Goal: Information Seeking & Learning: Learn about a topic

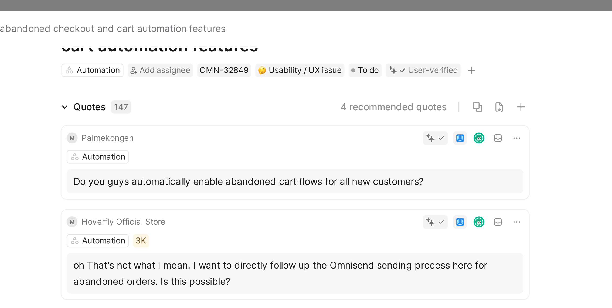
scroll to position [28, 0]
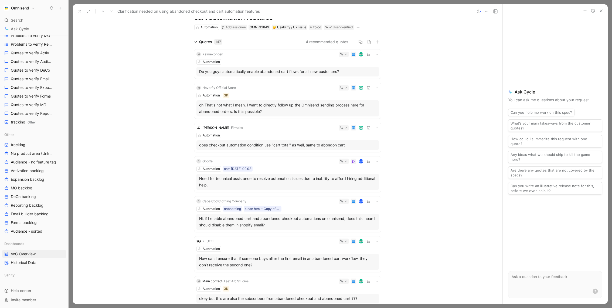
click at [79, 11] on icon at bounding box center [80, 11] width 4 height 4
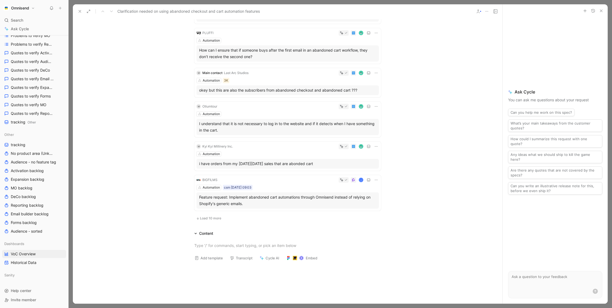
scroll to position [238, 0]
click at [212, 217] on span "Load 10 more" at bounding box center [210, 216] width 21 height 4
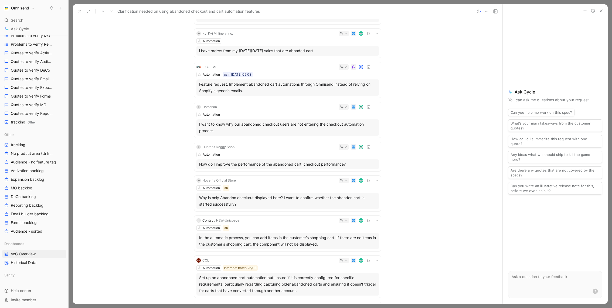
scroll to position [365, 0]
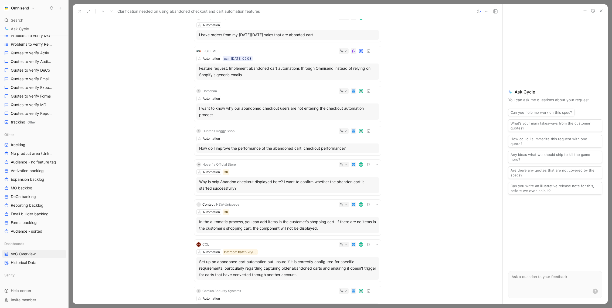
click at [78, 10] on icon at bounding box center [80, 11] width 4 height 4
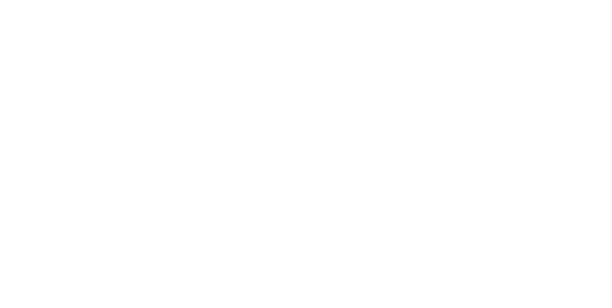
scroll to position [293, 0]
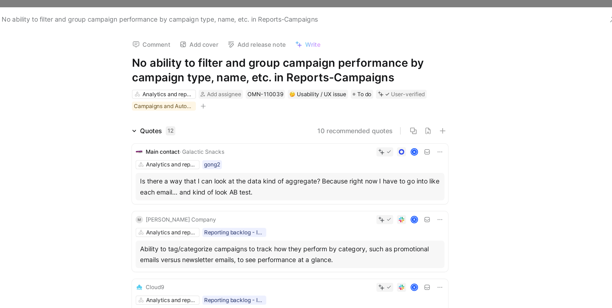
drag, startPoint x: 193, startPoint y: 37, endPoint x: 358, endPoint y: 45, distance: 165.1
click at [358, 45] on div "Comment Add cover Add release note Write No ability to filter and group campaig…" at bounding box center [287, 42] width 207 height 47
click at [347, 44] on h1 "No ability to filter and group campaign performance by campaign type, name, etc…" at bounding box center [287, 41] width 187 height 17
drag, startPoint x: 351, startPoint y: 45, endPoint x: 205, endPoint y: 39, distance: 146.7
click at [205, 39] on h1 "No ability to filter and group campaign performance by campaign type, name, etc…" at bounding box center [287, 41] width 187 height 17
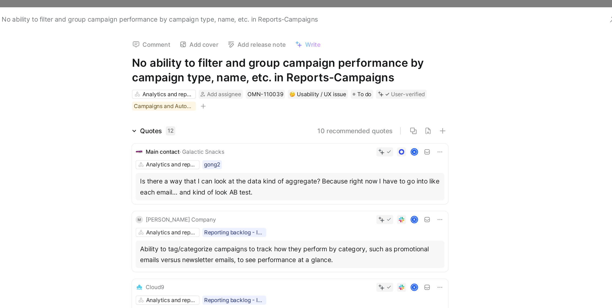
click at [284, 46] on h1 "No ability to filter and group campaign performance by campaign type, name, etc…" at bounding box center [287, 41] width 187 height 17
drag, startPoint x: 359, startPoint y: 47, endPoint x: 190, endPoint y: 38, distance: 169.2
click at [190, 38] on div "Comment Add cover Add release note Write No ability to filter and group campaig…" at bounding box center [287, 42] width 207 height 47
copy h1 "No ability to filter and group campaign performance by campaign type, name, etc…"
click at [300, 26] on span "Write" at bounding box center [301, 26] width 9 height 5
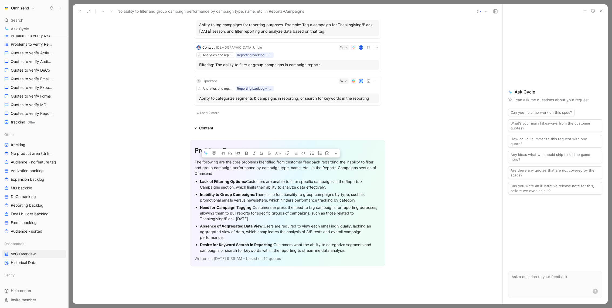
drag, startPoint x: 193, startPoint y: 159, endPoint x: 354, endPoint y: 252, distance: 185.4
click at [354, 252] on div "Problem Summary The following are the core problems identified from customer fe…" at bounding box center [287, 203] width 195 height 126
copy div "The following are the core problems identified from customer feedback regarding…"
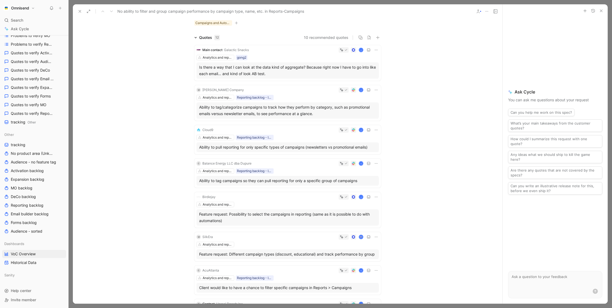
scroll to position [43, 0]
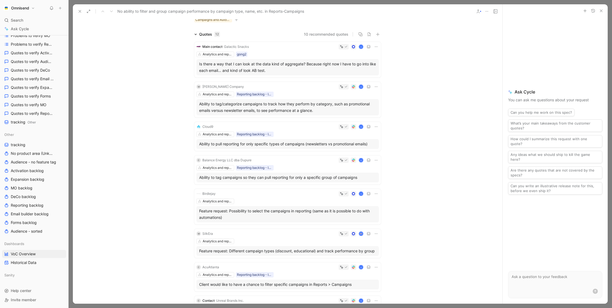
click at [83, 12] on button at bounding box center [80, 12] width 8 height 8
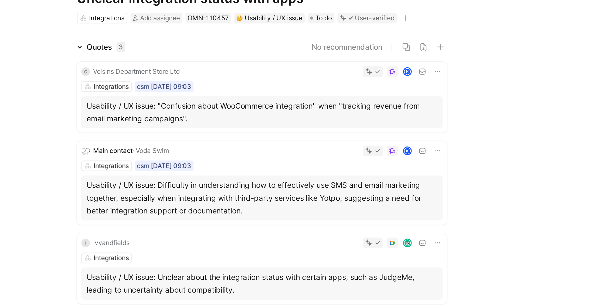
scroll to position [10, 0]
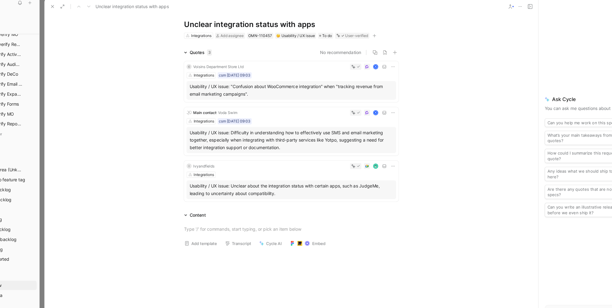
click at [300, 126] on div "Usability / UX issue: Difficulty in understanding how to effectively use SMS an…" at bounding box center [287, 127] width 177 height 19
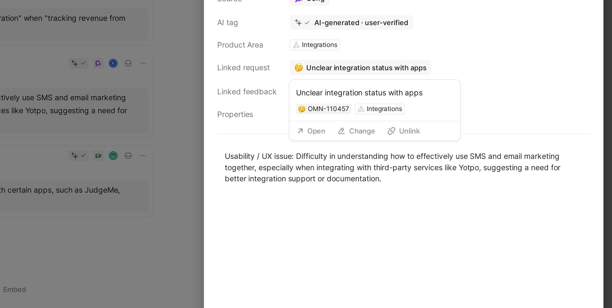
click at [505, 138] on button "Unlink" at bounding box center [507, 138] width 21 height 8
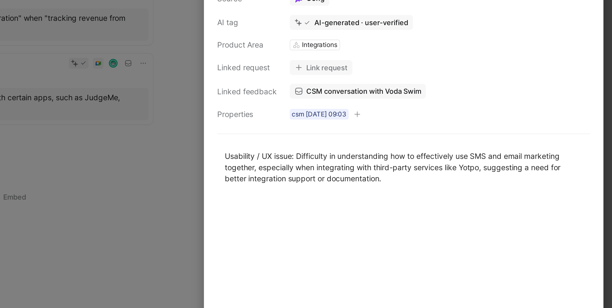
click at [367, 123] on div at bounding box center [306, 154] width 612 height 308
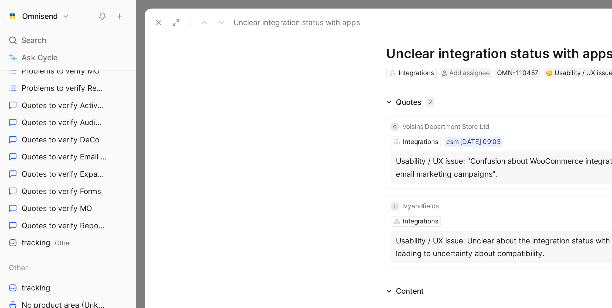
click at [77, 11] on button at bounding box center [80, 12] width 8 height 8
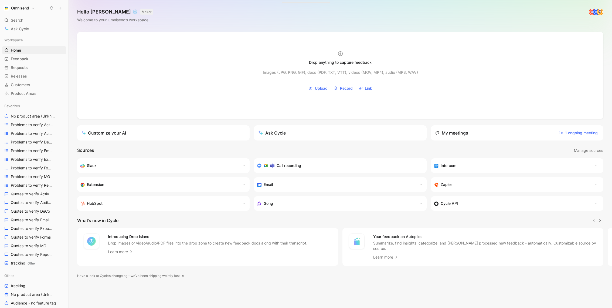
click at [20, 15] on div "Omnisend Search ⌘ K Ask Cycle Workspace Home G then H Feedback G then F Request…" at bounding box center [34, 154] width 68 height 308
click at [20, 17] on div "Search ⌘ K" at bounding box center [34, 20] width 64 height 8
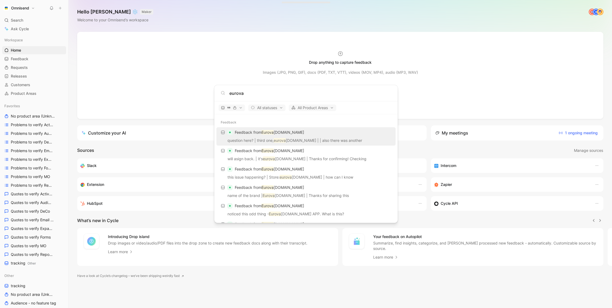
scroll to position [346, 0]
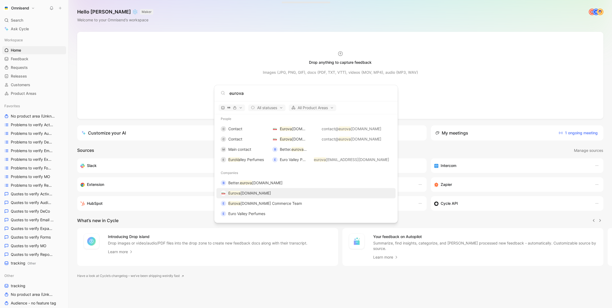
type input "eurova"
click at [240, 195] on span "Eurova [DOMAIN_NAME]" at bounding box center [249, 193] width 43 height 6
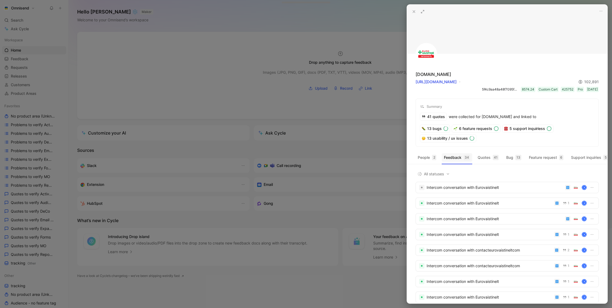
click at [444, 157] on button "Feedback 34" at bounding box center [457, 157] width 30 height 9
click at [426, 157] on button "People 2" at bounding box center [427, 157] width 23 height 9
